Goal: Information Seeking & Learning: Learn about a topic

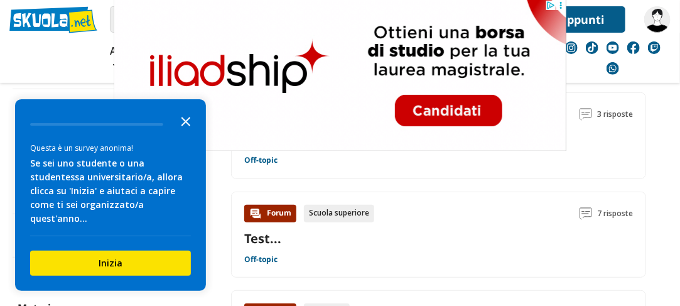
click at [190, 133] on icon "Close the survey" at bounding box center [185, 120] width 25 height 25
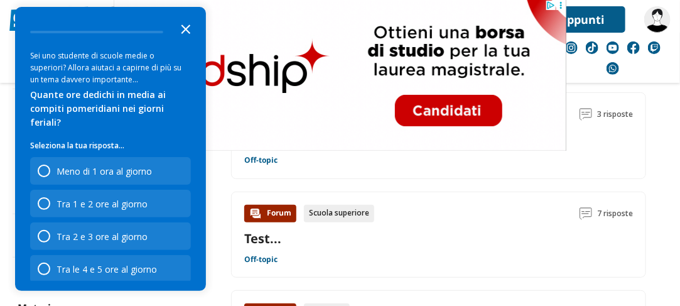
click at [188, 31] on polygon "Close the survey" at bounding box center [185, 28] width 9 height 9
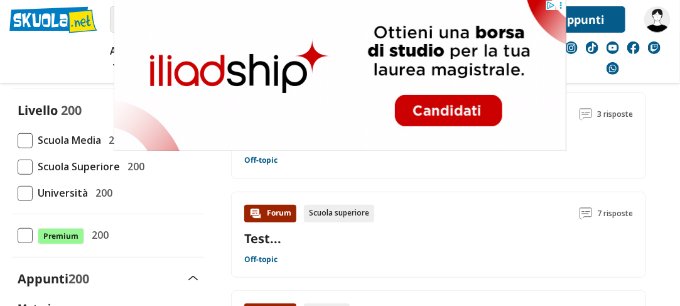
click at [26, 159] on span at bounding box center [25, 166] width 15 height 15
click at [18, 166] on input "Scuola Superiore 200" at bounding box center [18, 166] width 0 height 0
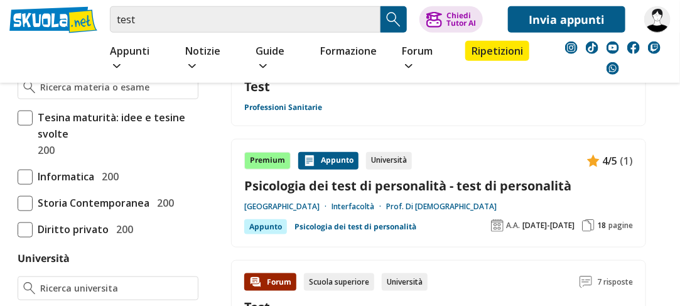
scroll to position [314, 0]
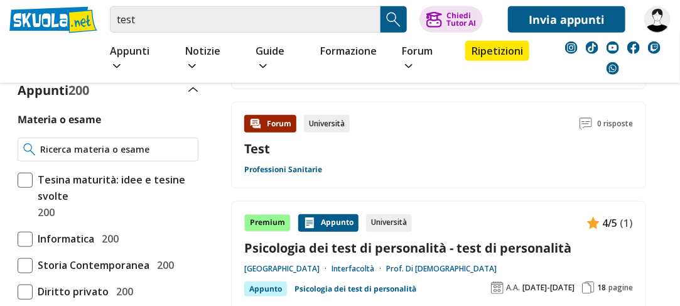
click at [48, 143] on input "Materia o esame" at bounding box center [116, 149] width 153 height 13
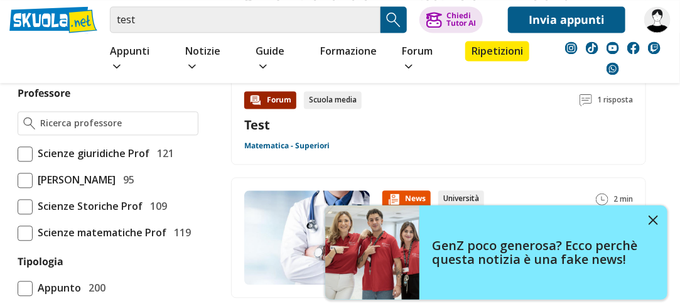
scroll to position [942, 0]
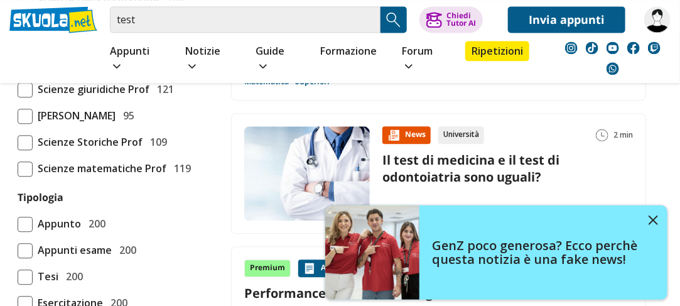
type input "matematica"
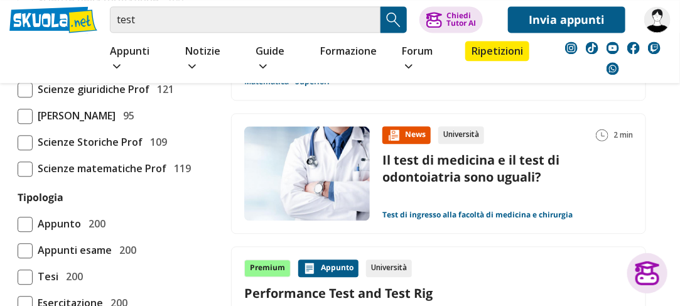
scroll to position [691, 0]
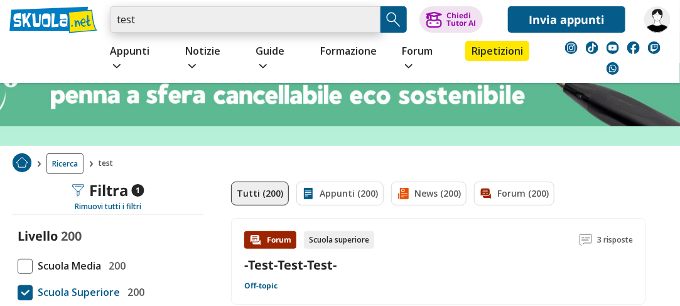
click at [171, 16] on input "test" at bounding box center [245, 19] width 271 height 26
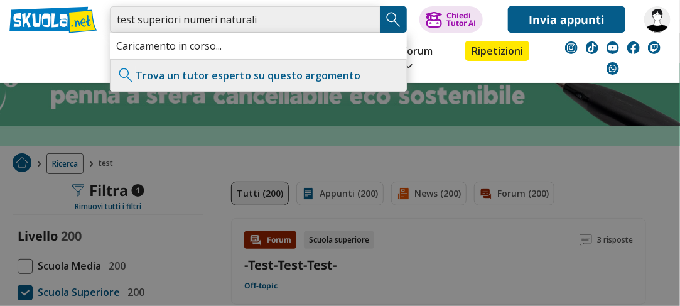
type input "test superiori numeri naturali"
